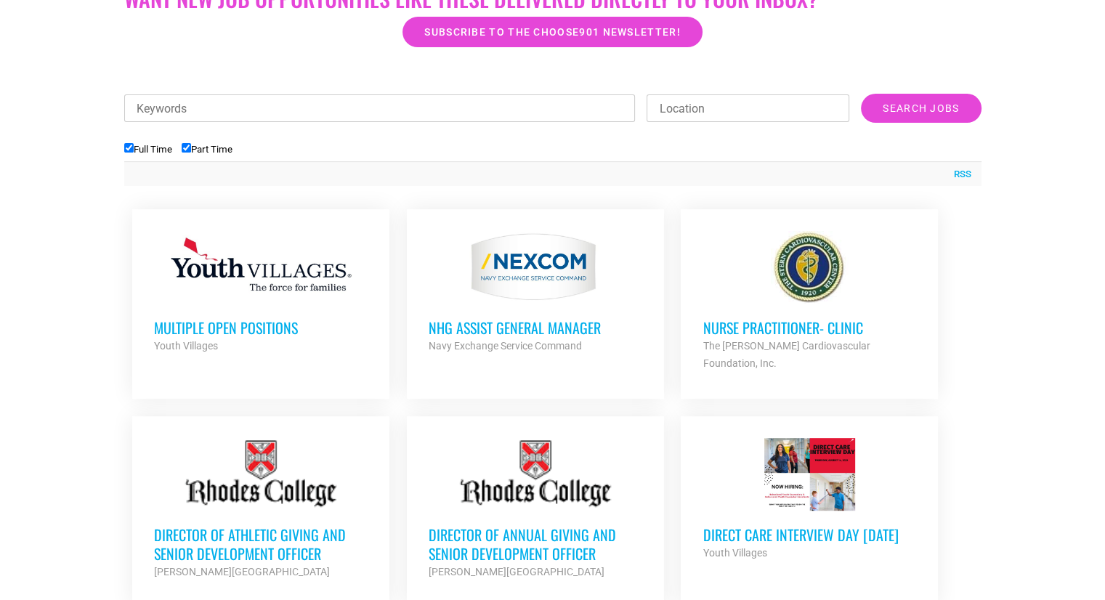
scroll to position [460, 0]
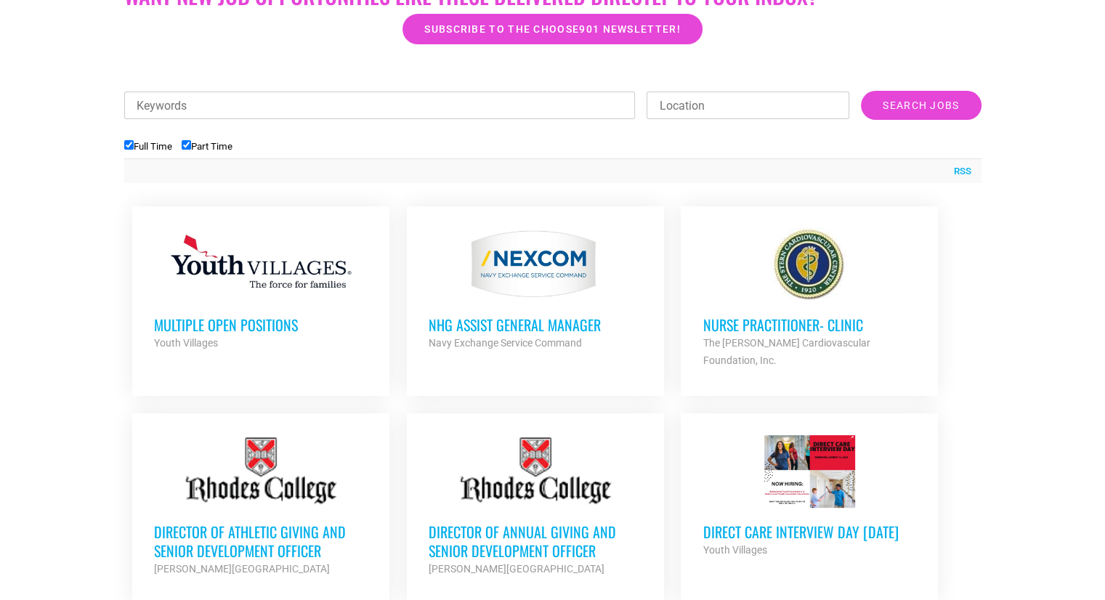
click at [529, 283] on div at bounding box center [536, 264] width 214 height 73
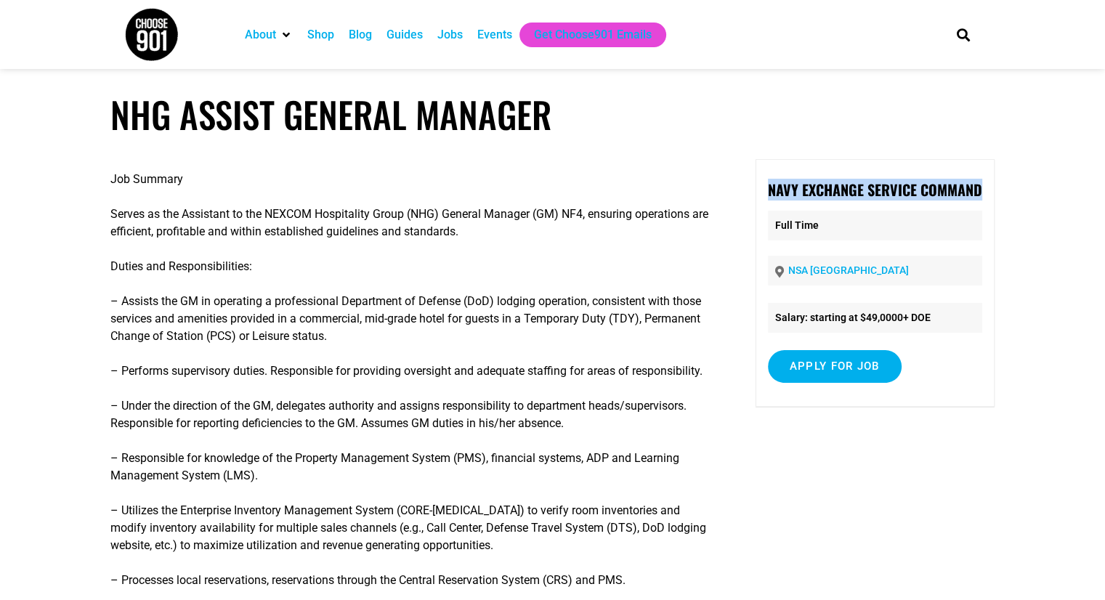
drag, startPoint x: 768, startPoint y: 190, endPoint x: 986, endPoint y: 192, distance: 217.3
click at [986, 192] on div "Navy Exchange Service Command Full Time NSA MID SOUTH Salary: starting at $49,0…" at bounding box center [875, 283] width 239 height 248
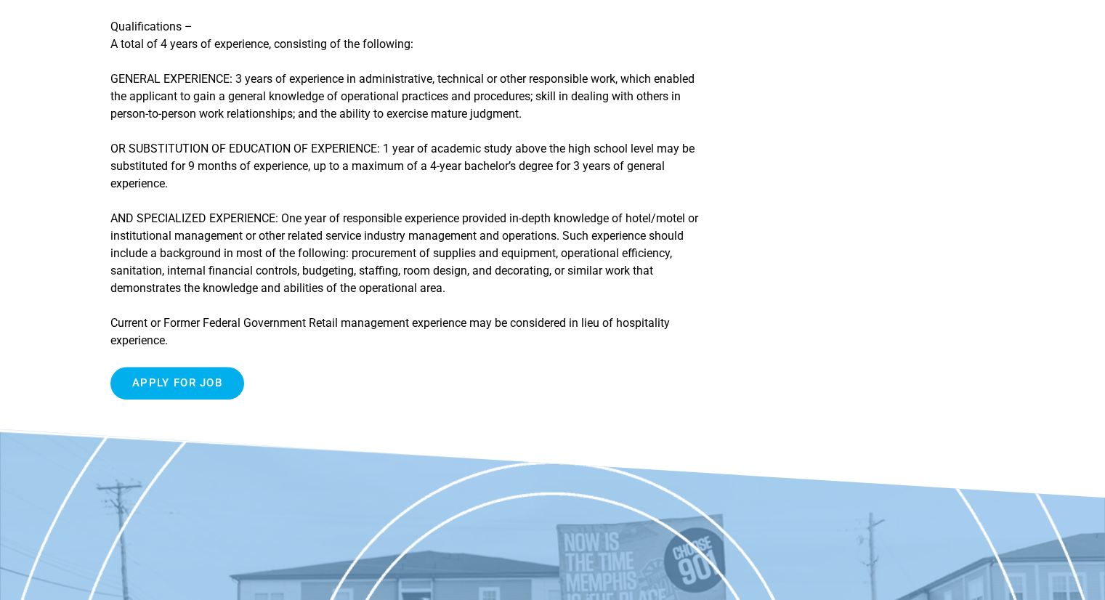
scroll to position [1416, 0]
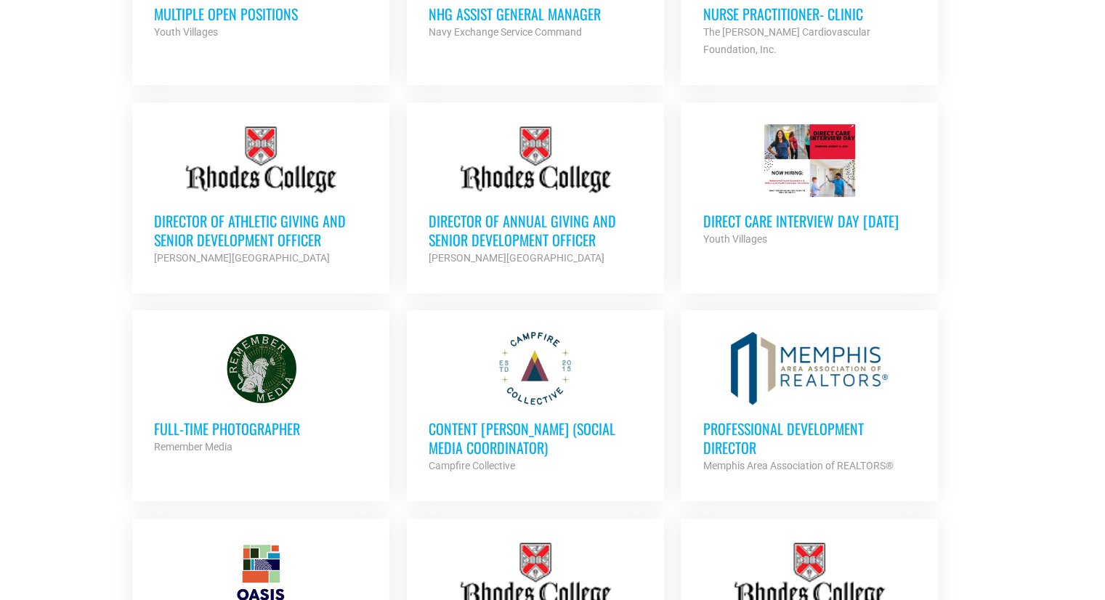
scroll to position [805, 0]
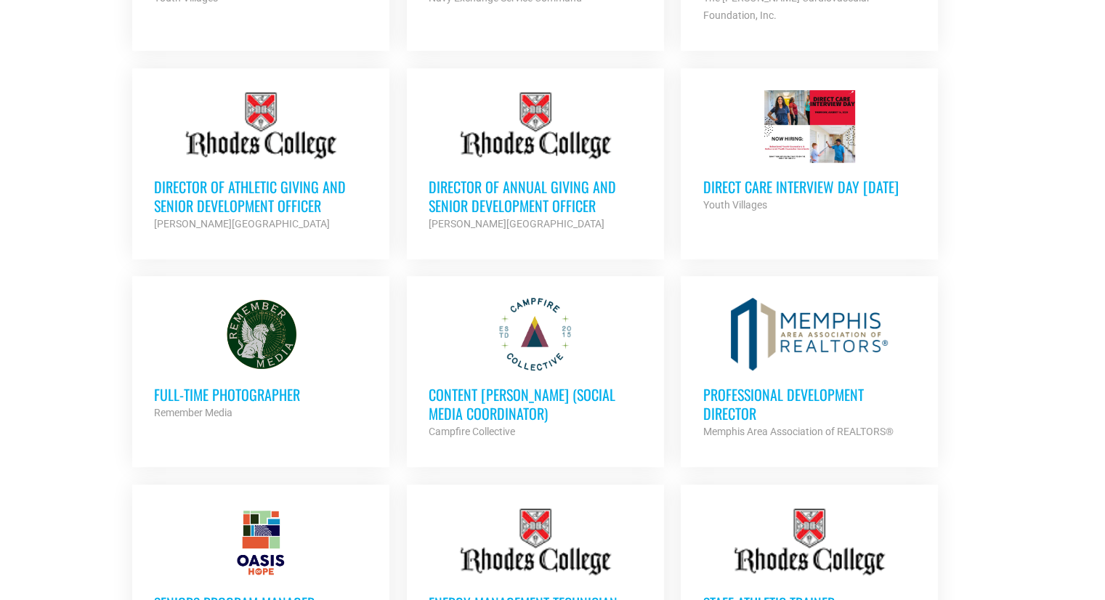
click at [275, 385] on h3 "Full-Time Photographer" at bounding box center [261, 394] width 214 height 19
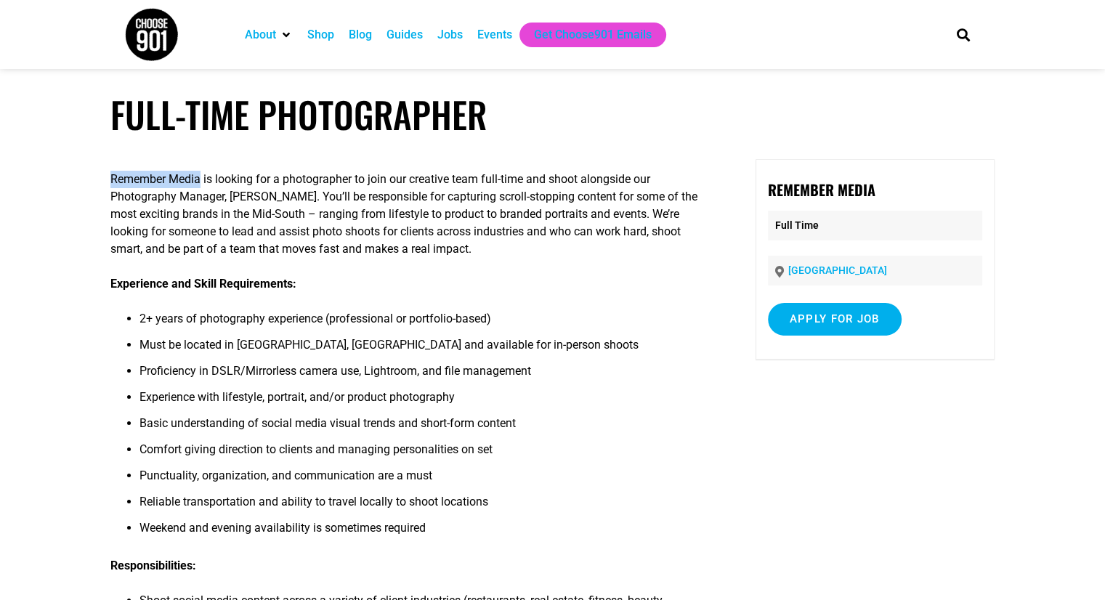
drag, startPoint x: 110, startPoint y: 180, endPoint x: 201, endPoint y: 181, distance: 90.1
click at [201, 181] on p "Remember Media is looking for a photographer to join our creative team full-tim…" at bounding box center [410, 214] width 601 height 87
click at [544, 282] on p "Experience and Skill Requirements:" at bounding box center [410, 283] width 601 height 17
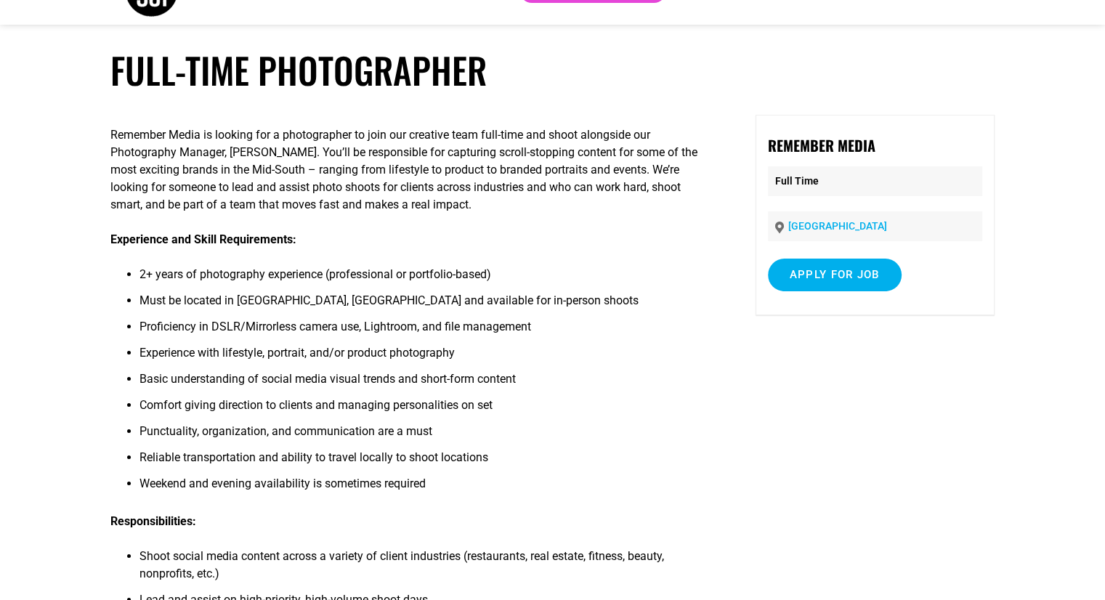
scroll to position [39, 0]
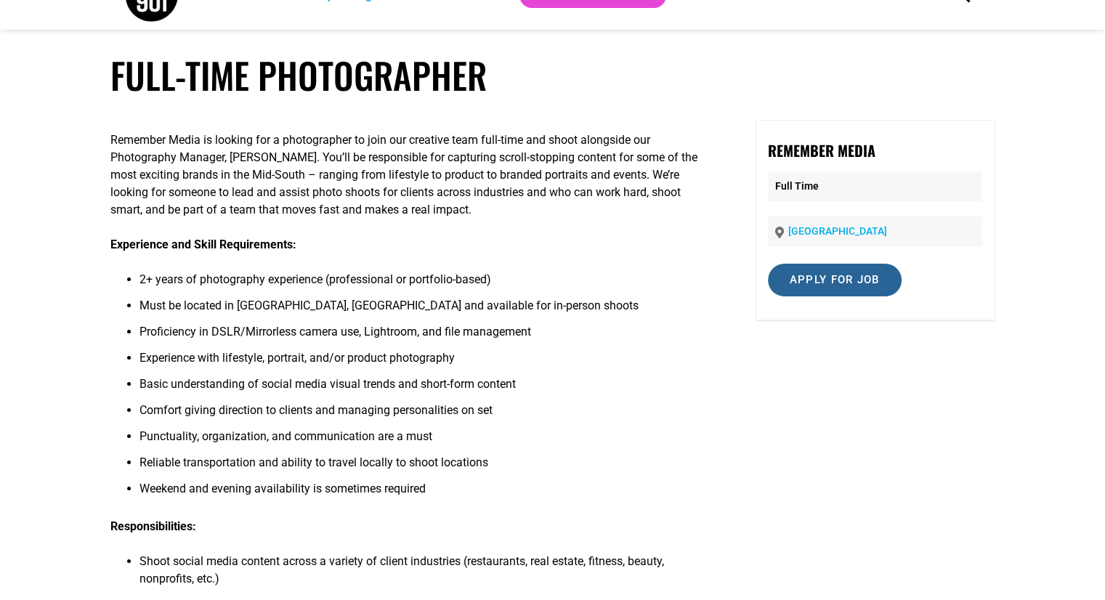
click at [799, 278] on input "Apply for job" at bounding box center [835, 280] width 134 height 33
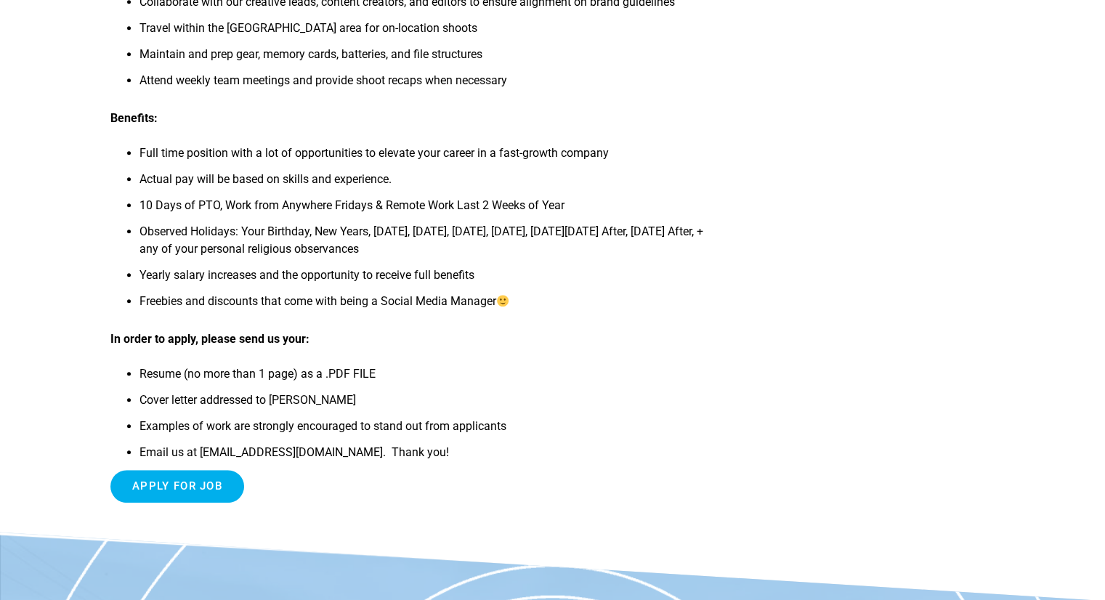
scroll to position [738, 0]
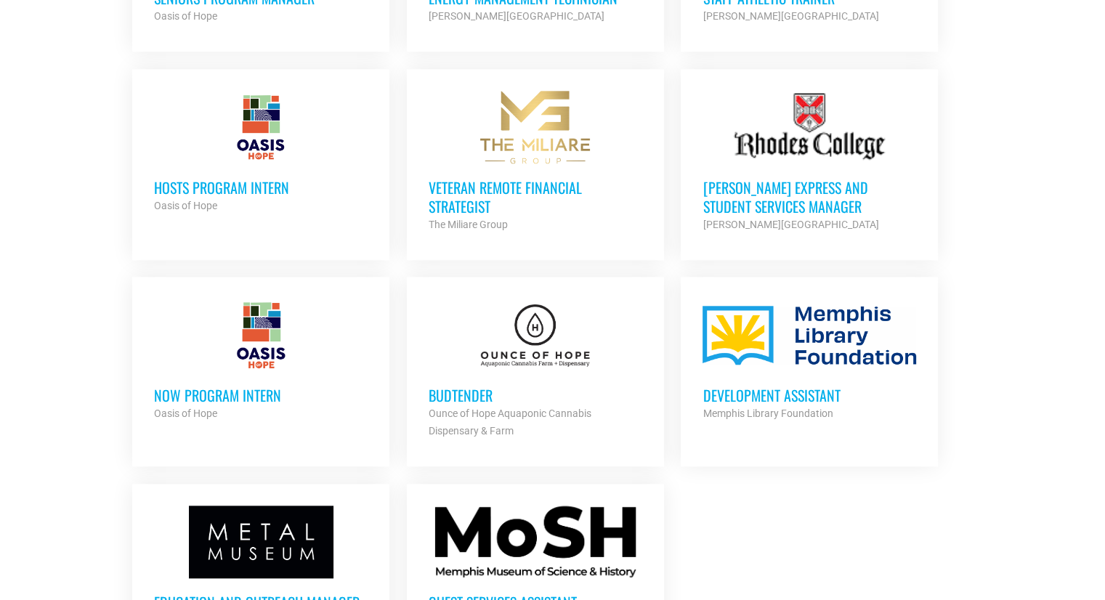
scroll to position [1422, 0]
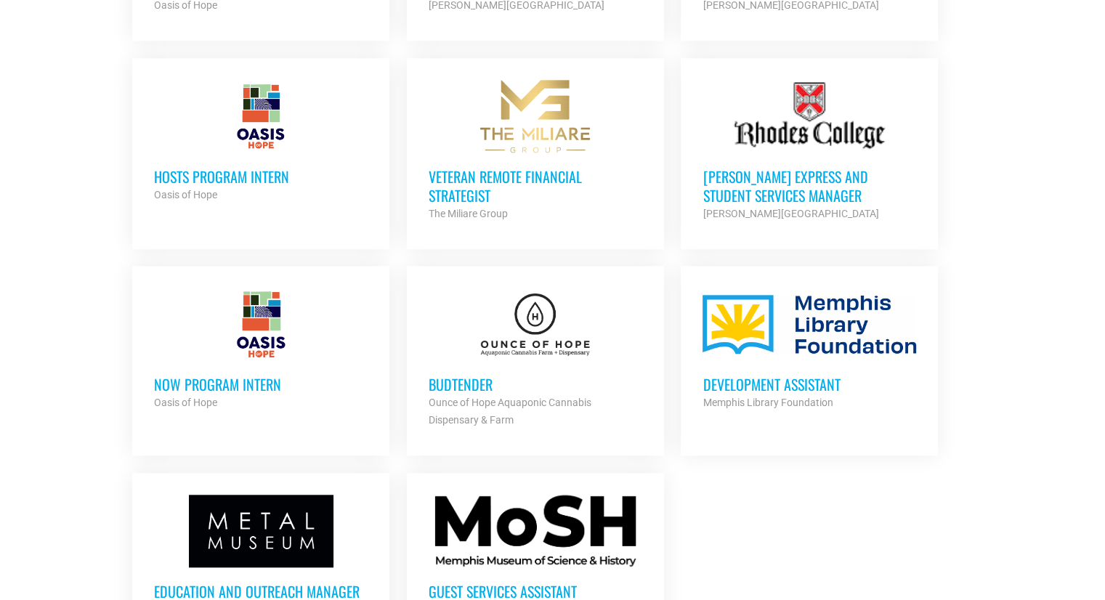
click at [286, 375] on h3 "NOW Program Intern" at bounding box center [261, 384] width 214 height 19
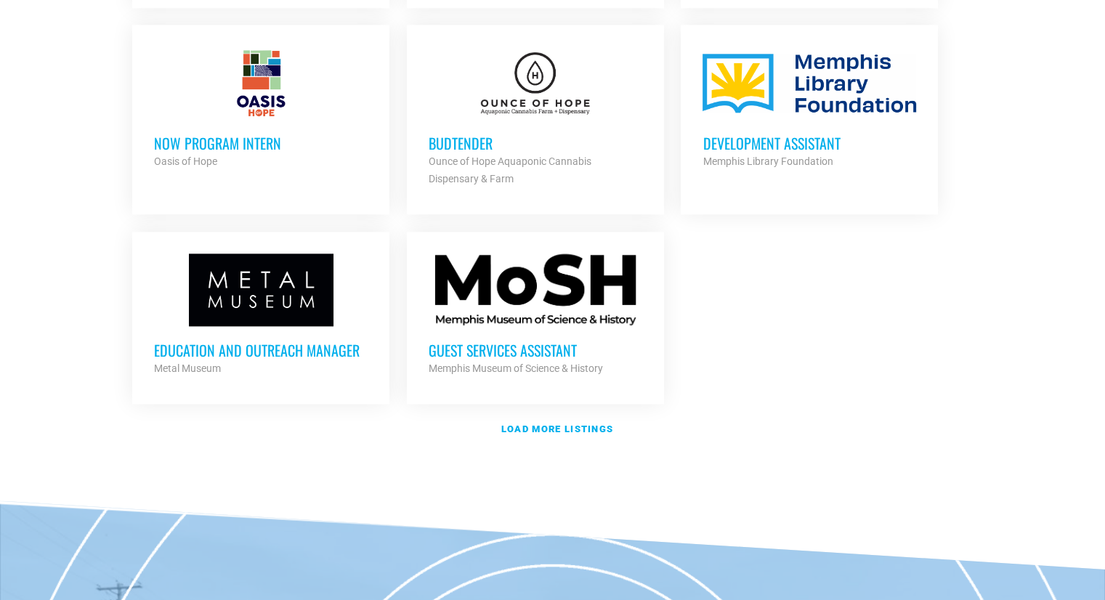
scroll to position [1682, 0]
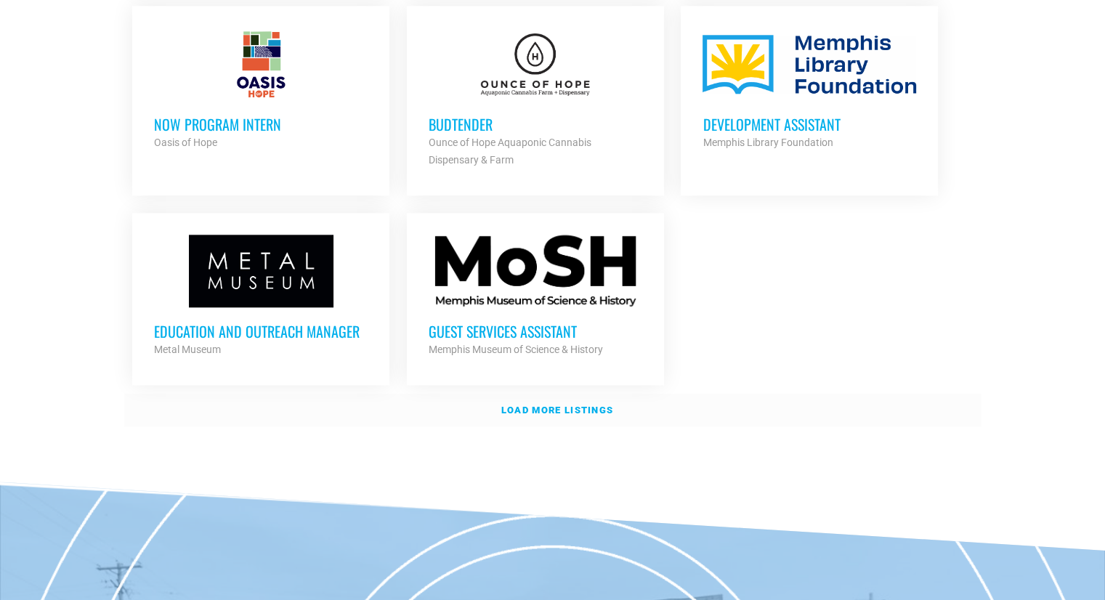
click at [602, 394] on link "Load more listings" at bounding box center [553, 410] width 858 height 33
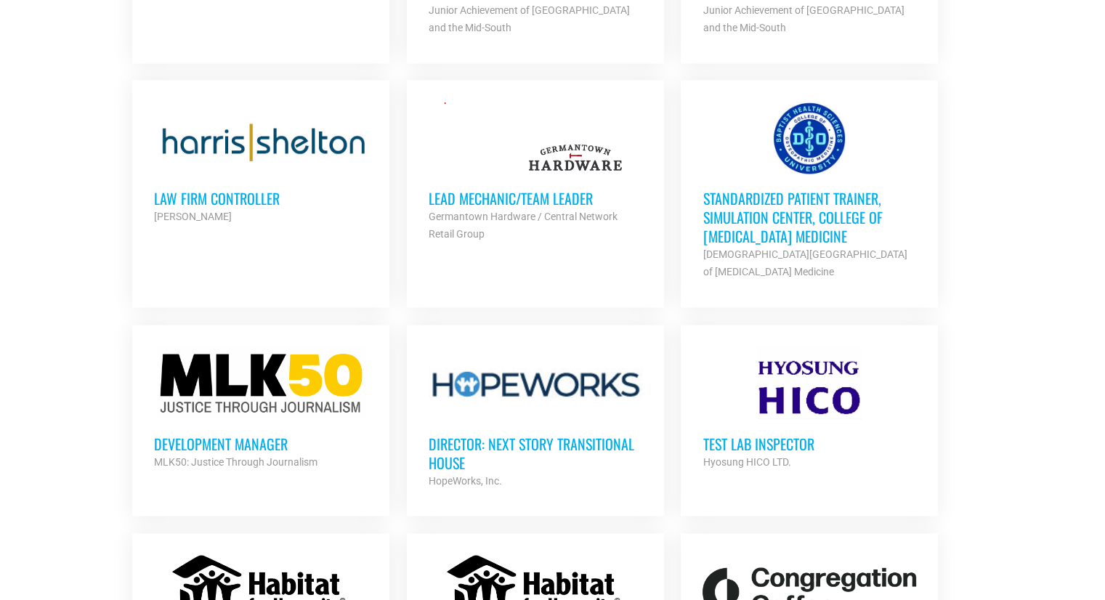
scroll to position [2587, 0]
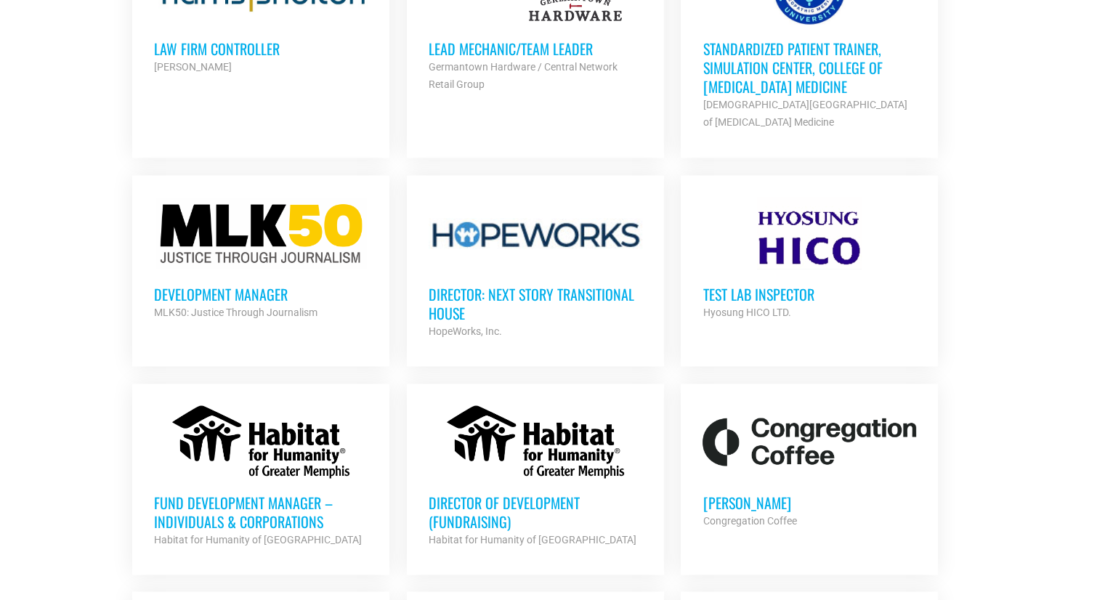
click at [797, 284] on h3 "Test Lab Inspector" at bounding box center [810, 293] width 214 height 19
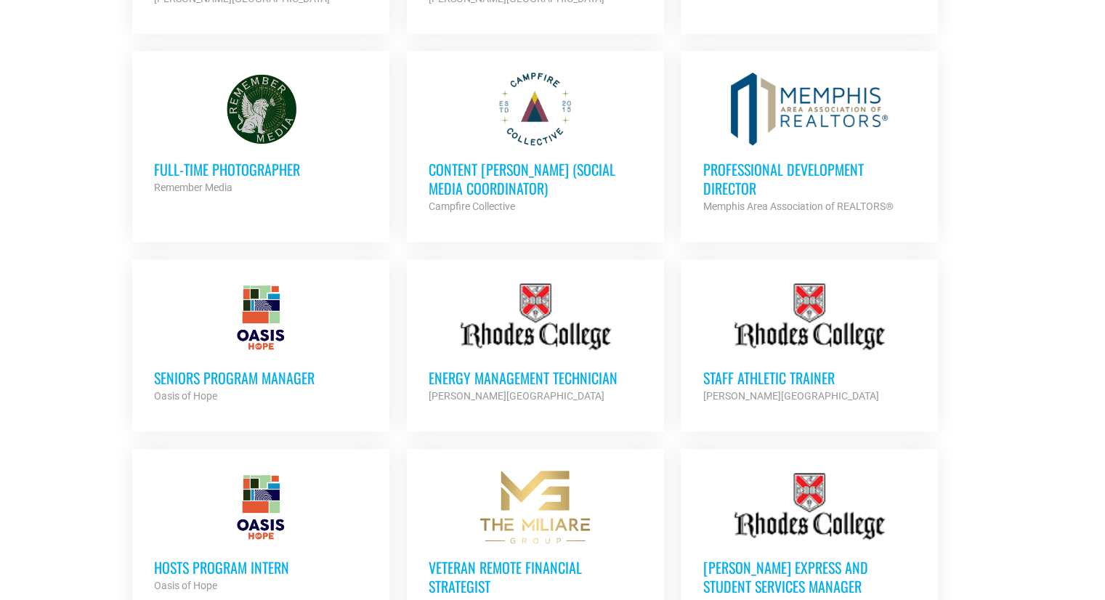
scroll to position [885, 0]
